Goal: Communication & Community: Answer question/provide support

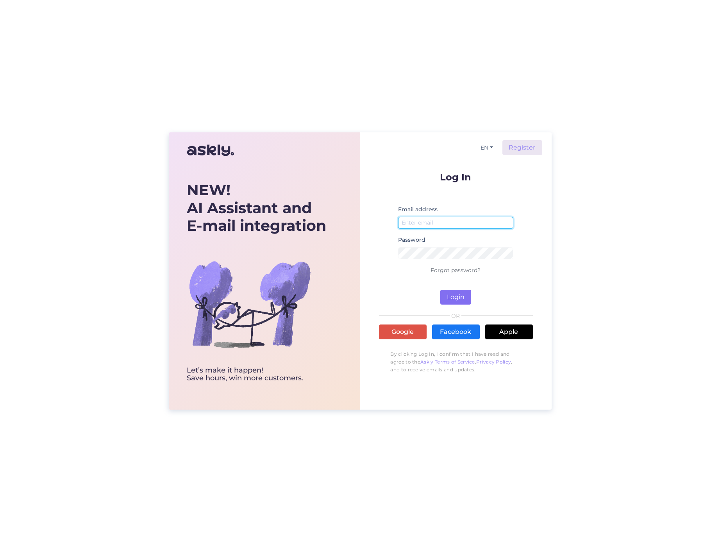
type input "[PERSON_NAME][EMAIL_ADDRESS][DOMAIN_NAME]"
click at [467, 293] on button "Login" at bounding box center [455, 297] width 31 height 15
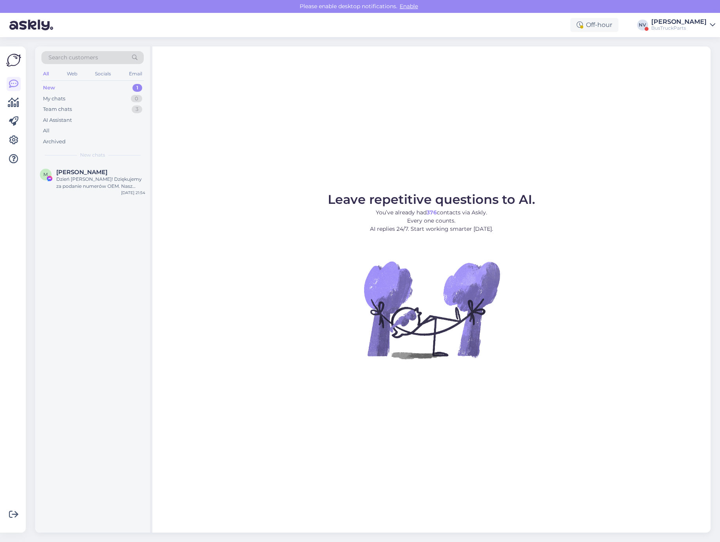
click at [53, 89] on div "New" at bounding box center [49, 88] width 12 height 8
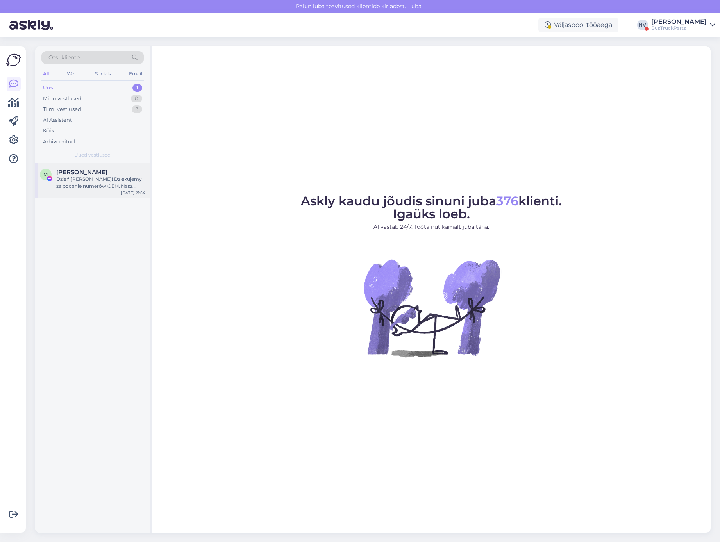
click at [108, 176] on div "Dzień [PERSON_NAME]! Dziękujemy za podanie numerów OEM. Nasz zespół sprawdzi do…" at bounding box center [100, 183] width 89 height 14
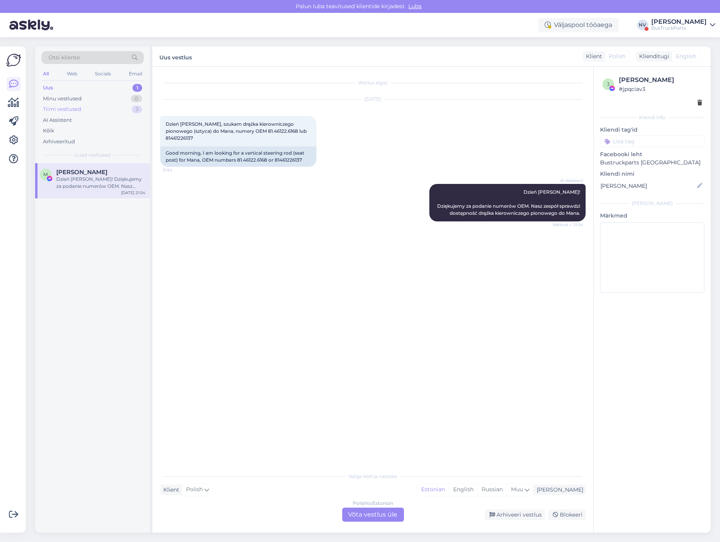
click at [74, 109] on div "Tiimi vestlused" at bounding box center [62, 109] width 38 height 8
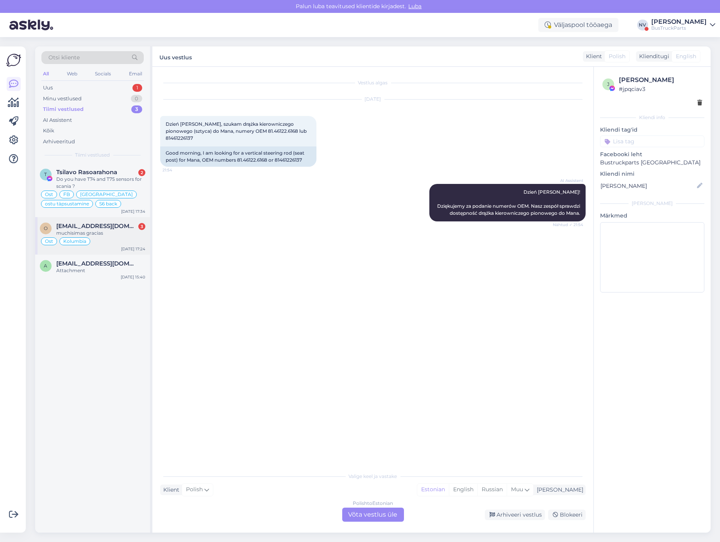
click at [109, 230] on div "muchisimas gracias" at bounding box center [100, 233] width 89 height 7
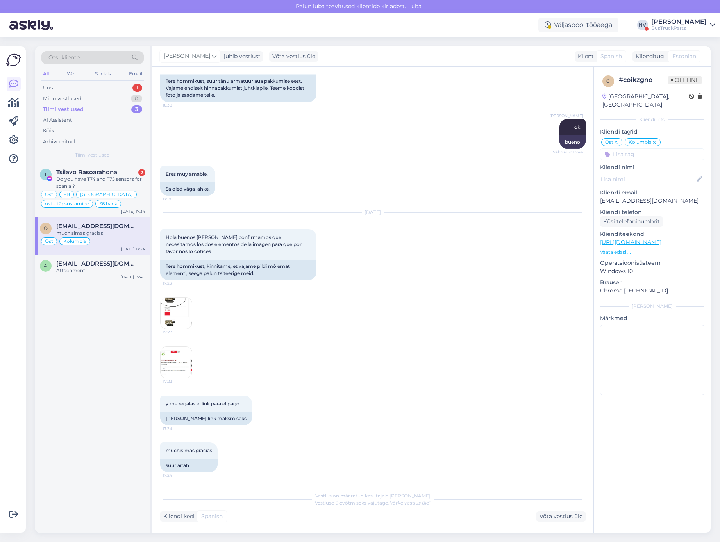
scroll to position [4864, 0]
click at [84, 270] on div "Attachment" at bounding box center [100, 270] width 89 height 7
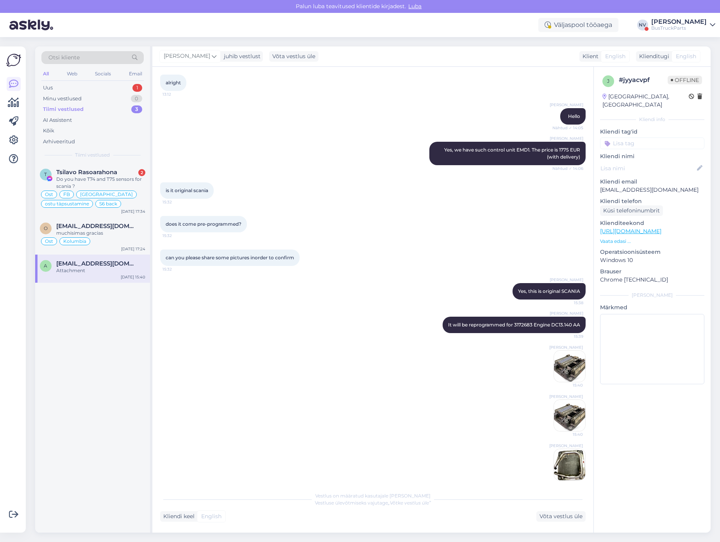
scroll to position [90, 0]
